Goal: Navigation & Orientation: Find specific page/section

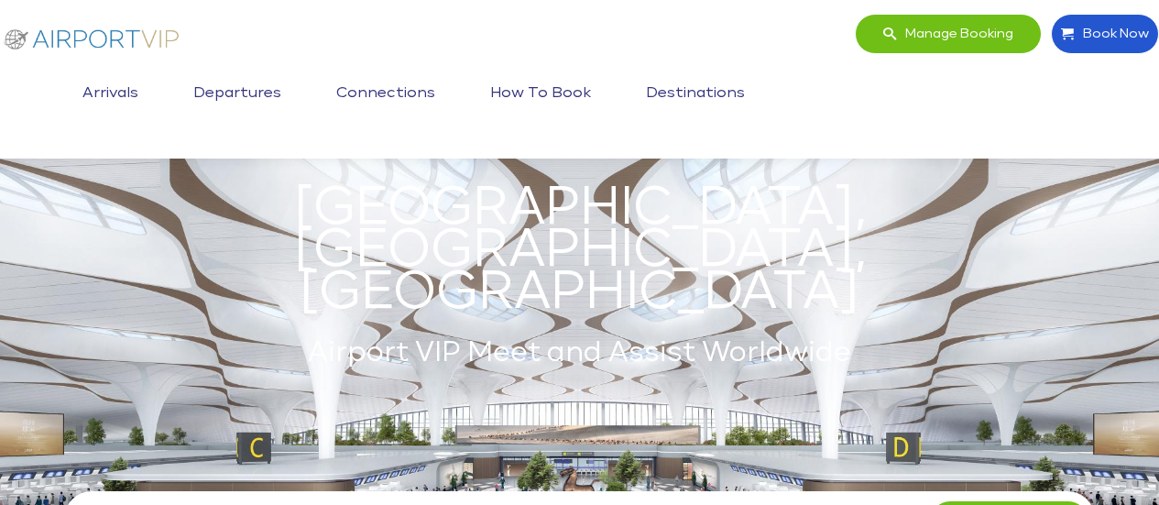
click at [296, 50] on div "Manage booking Book Now Toggle navigation Arrivals Departures Connections How t…" at bounding box center [580, 79] width 1172 height 131
click at [718, 89] on link "Destinations" at bounding box center [695, 94] width 108 height 46
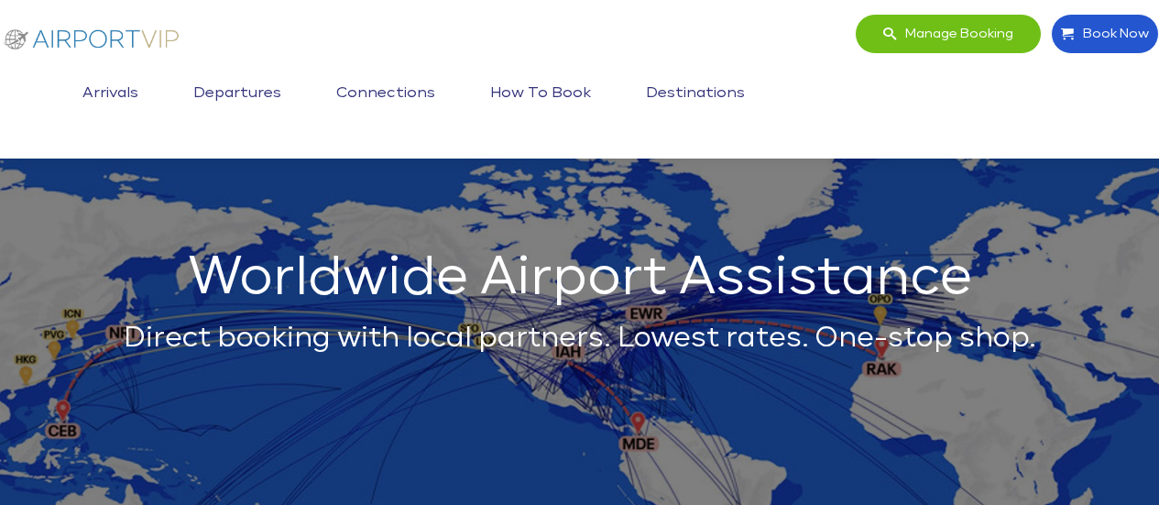
click at [115, 94] on link "Arrivals" at bounding box center [110, 94] width 65 height 46
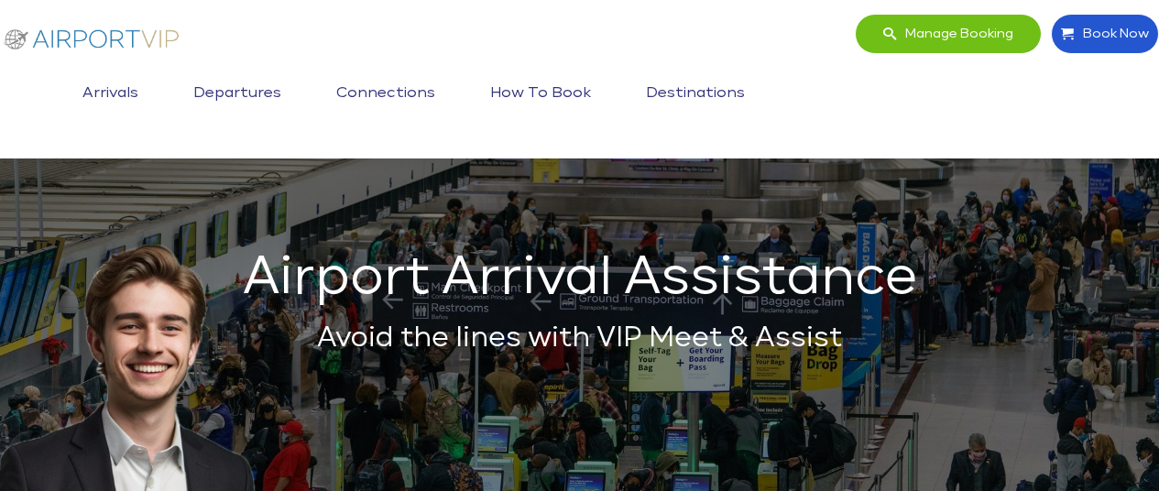
click at [91, 42] on img at bounding box center [91, 35] width 183 height 43
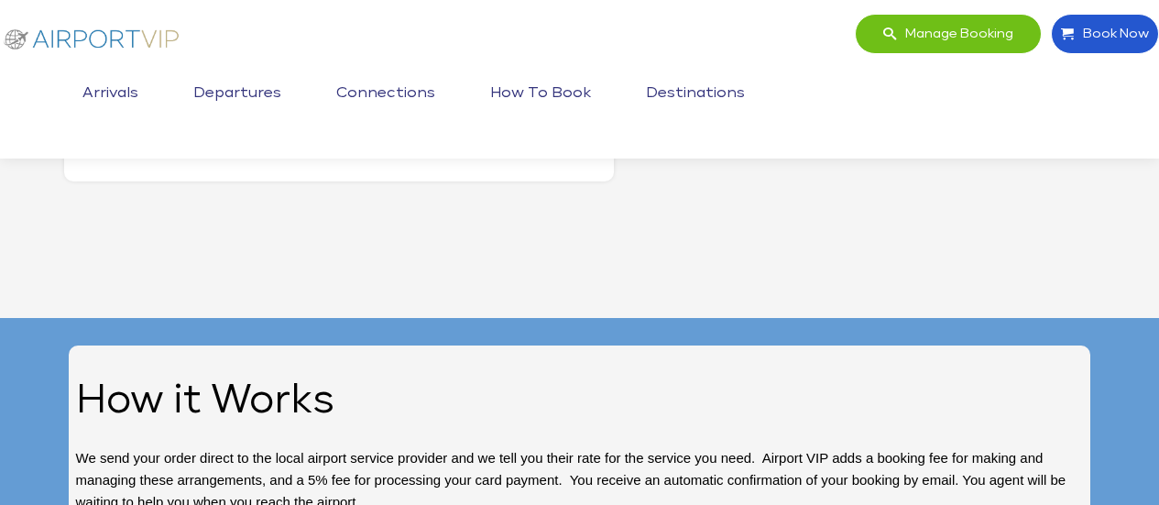
scroll to position [2086, 0]
